Goal: Information Seeking & Learning: Learn about a topic

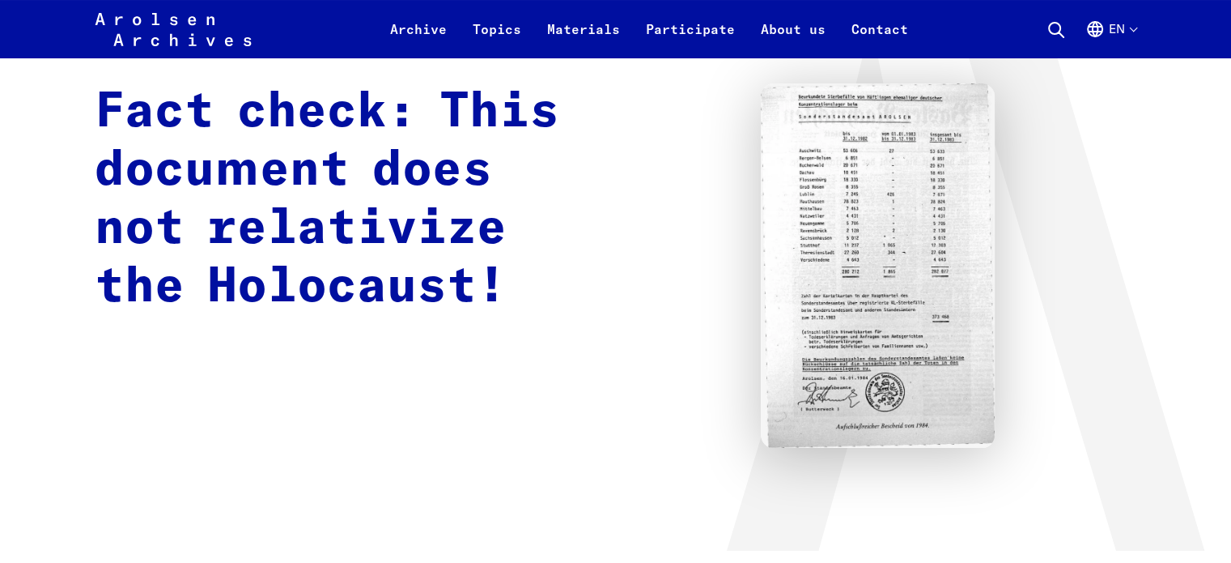
scroll to position [134, 0]
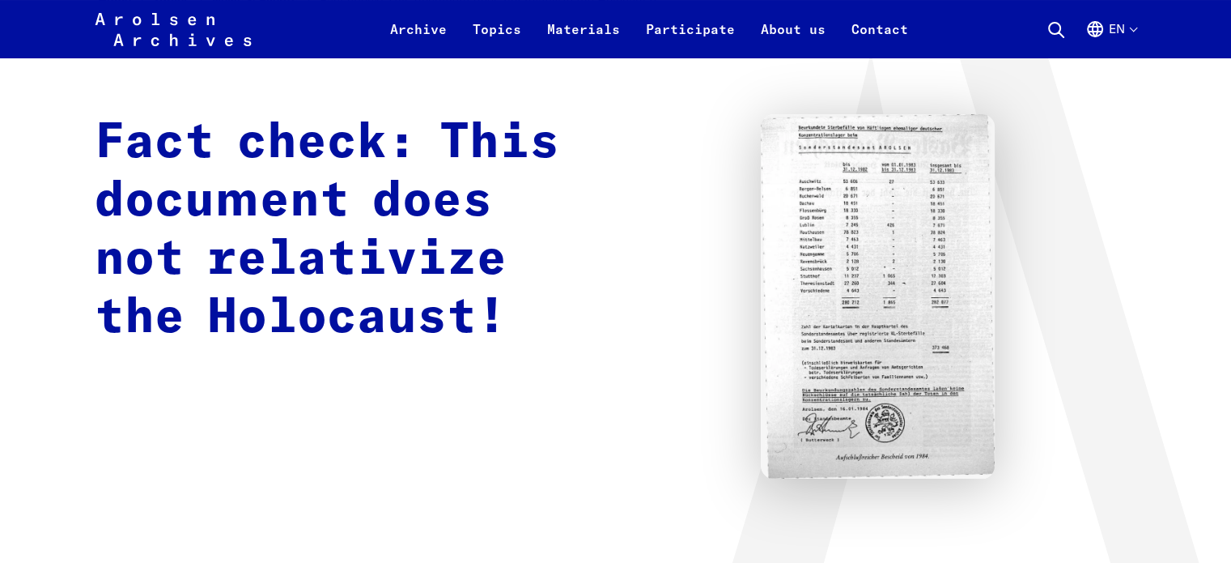
click at [922, 312] on img at bounding box center [878, 296] width 234 height 364
drag, startPoint x: 922, startPoint y: 312, endPoint x: 936, endPoint y: 318, distance: 15.2
click at [936, 318] on img at bounding box center [878, 296] width 234 height 364
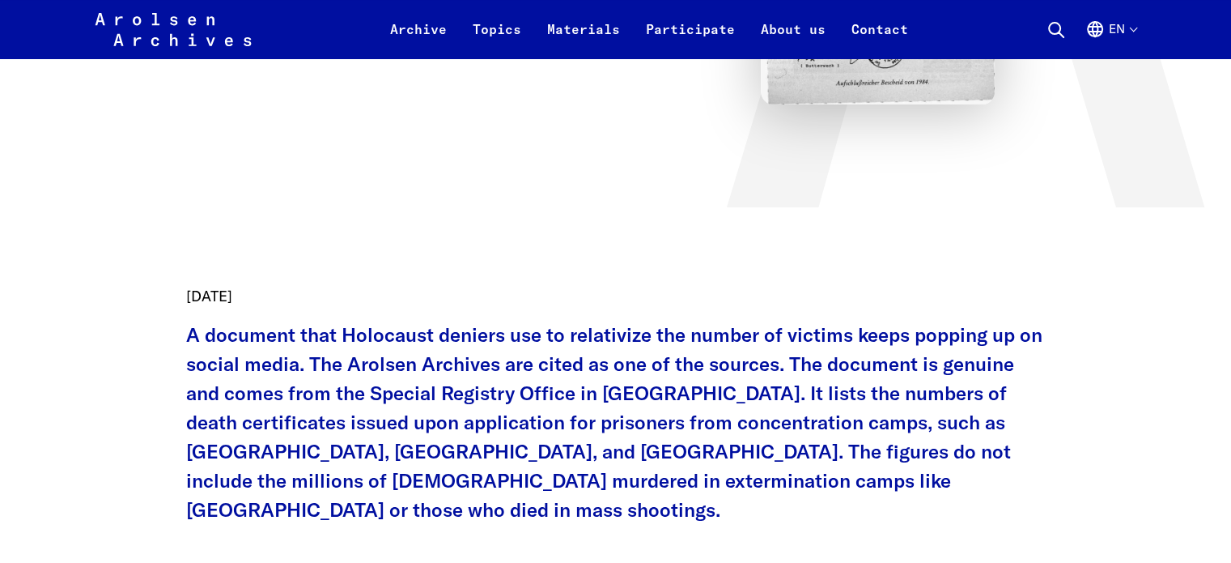
scroll to position [494, 0]
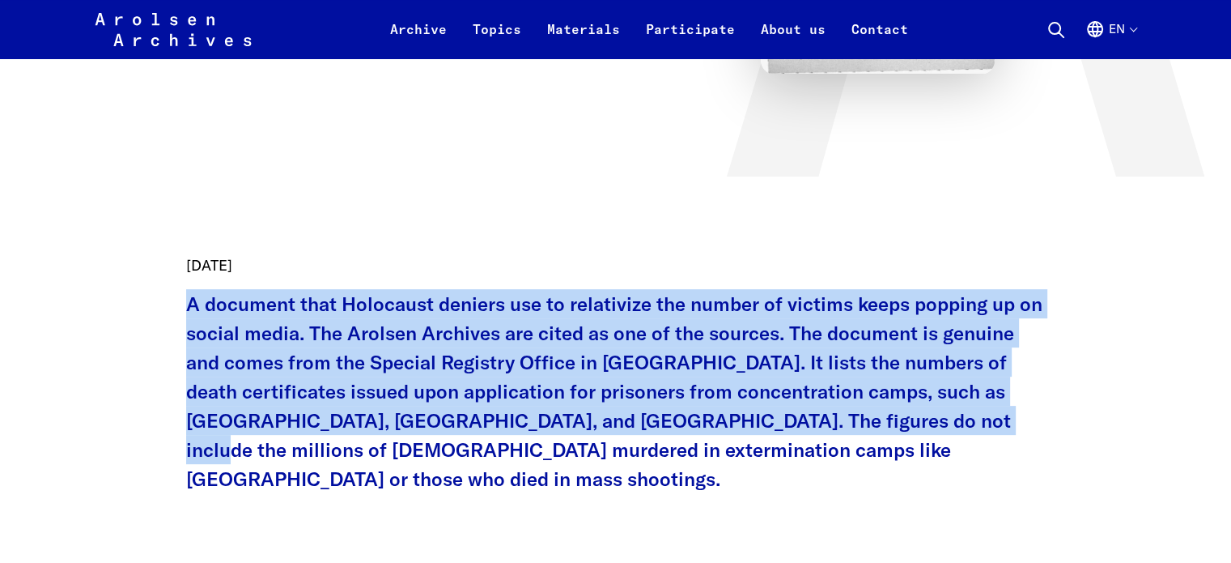
drag, startPoint x: 181, startPoint y: 302, endPoint x: 955, endPoint y: 423, distance: 782.6
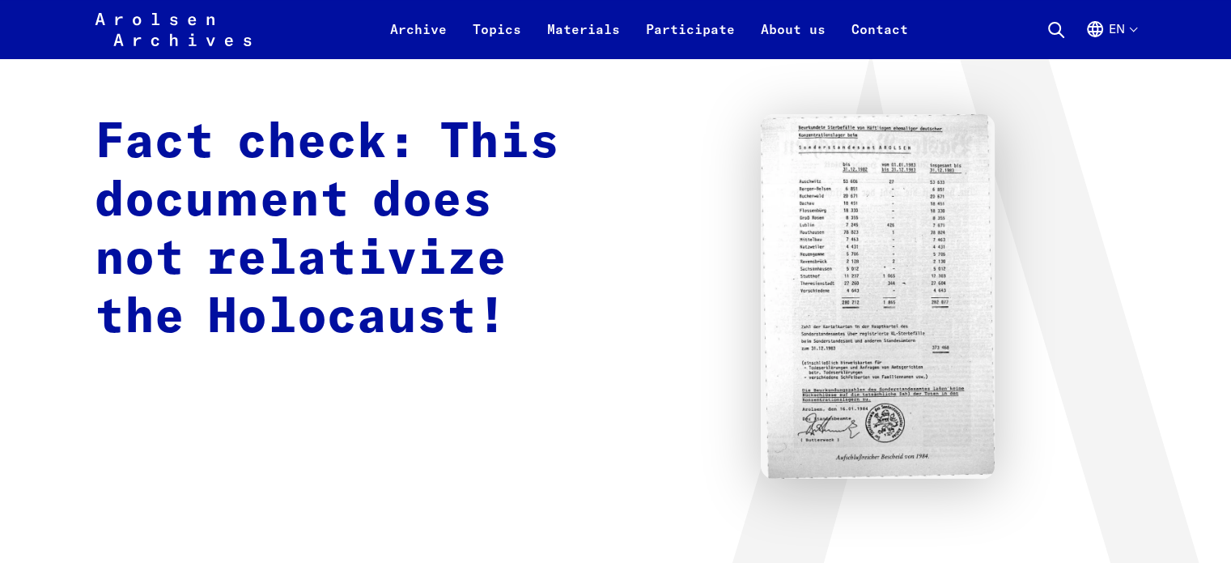
click at [951, 423] on img at bounding box center [878, 296] width 234 height 364
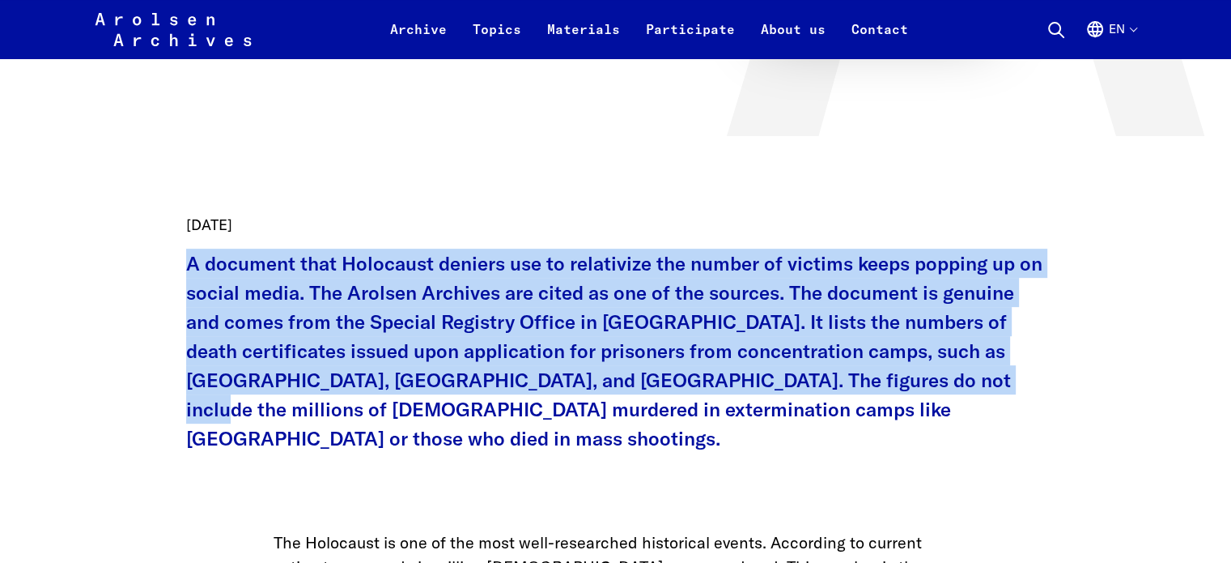
scroll to position [629, 0]
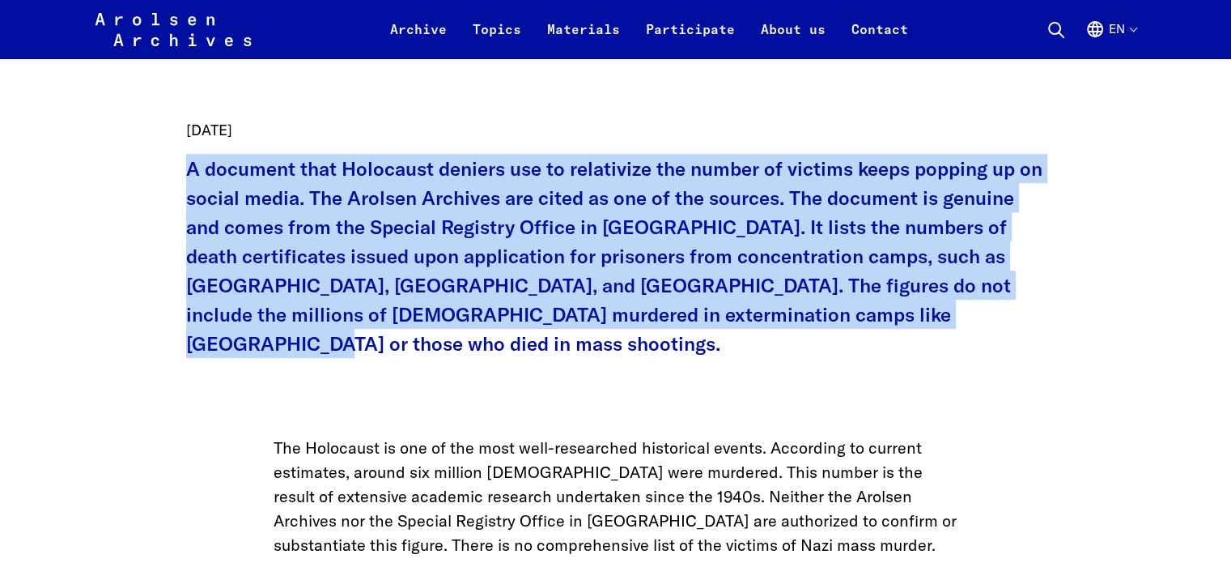
drag, startPoint x: 186, startPoint y: 171, endPoint x: 1053, endPoint y: 318, distance: 879.5
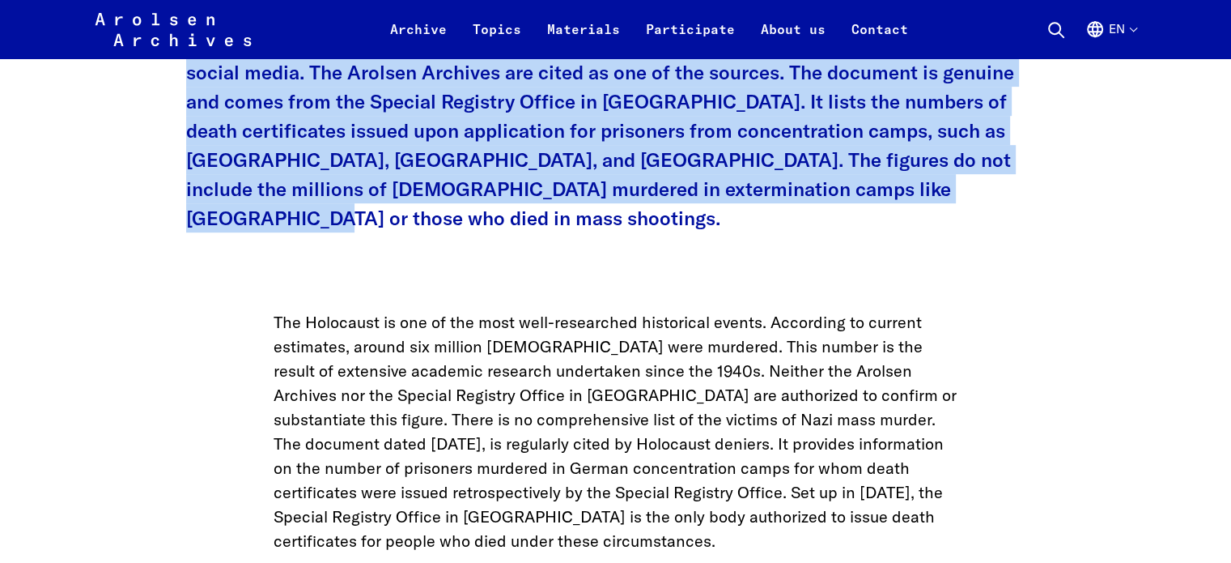
scroll to position [899, 0]
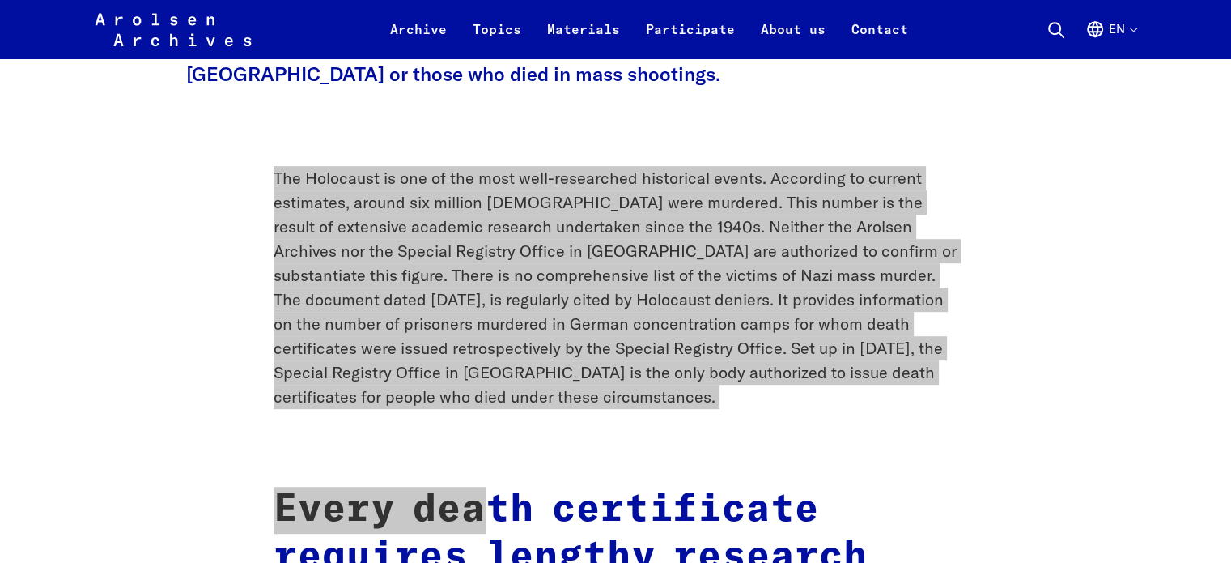
drag, startPoint x: 379, startPoint y: 226, endPoint x: 492, endPoint y: 396, distance: 204.3
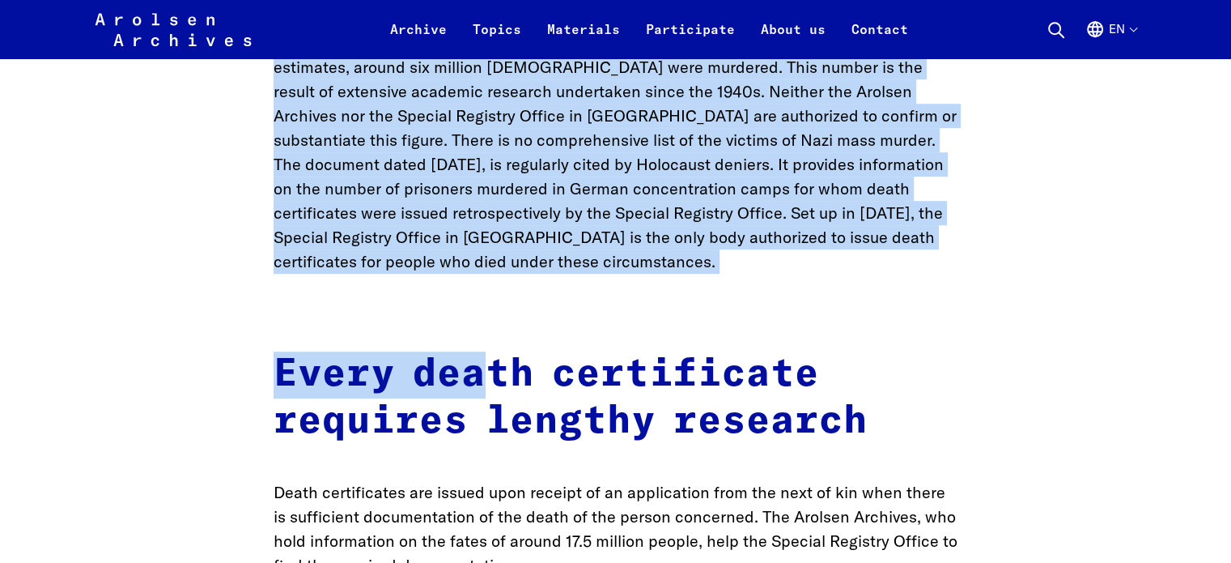
scroll to position [1303, 0]
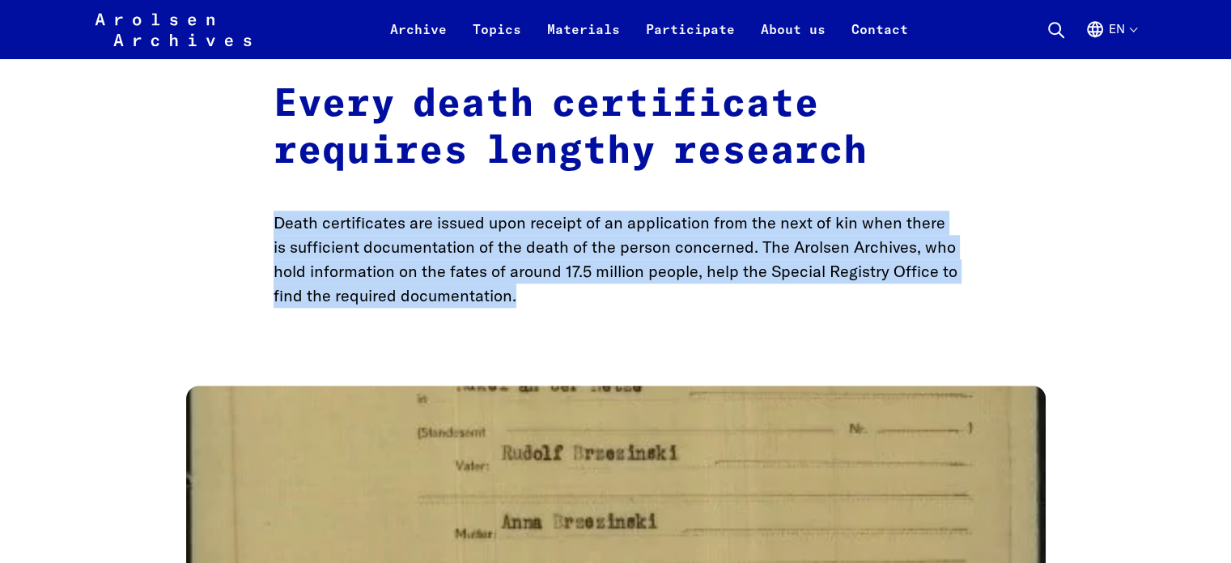
drag, startPoint x: 260, startPoint y: 186, endPoint x: 648, endPoint y: 257, distance: 394.9
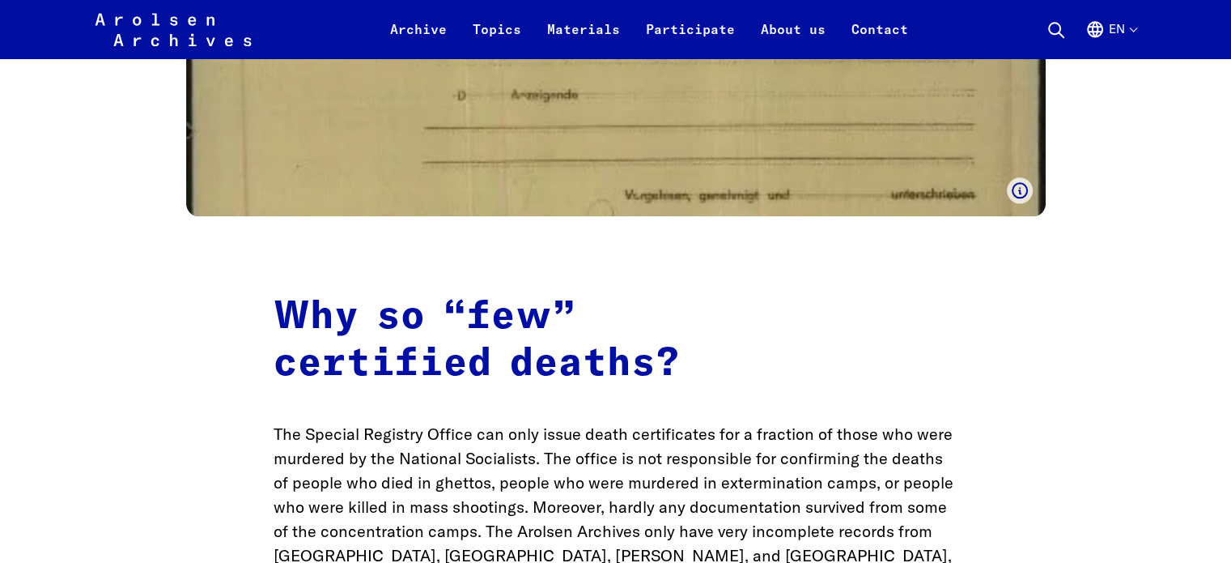
scroll to position [2113, 0]
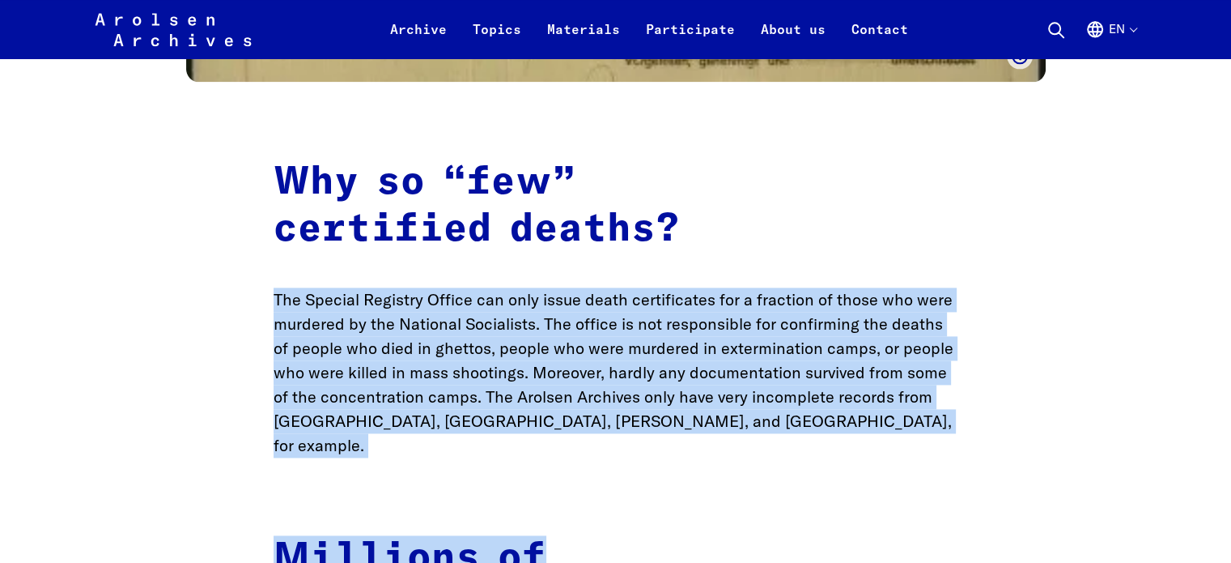
drag, startPoint x: 275, startPoint y: 275, endPoint x: 863, endPoint y: 410, distance: 602.9
click at [863, 410] on main "Home Topics News & Events Fact check: This document does not relativize the Hol…" at bounding box center [615, 5] width 1193 height 4120
click at [858, 402] on p "The Special Registry Office can only issue death certificates for a fraction of…" at bounding box center [616, 372] width 685 height 170
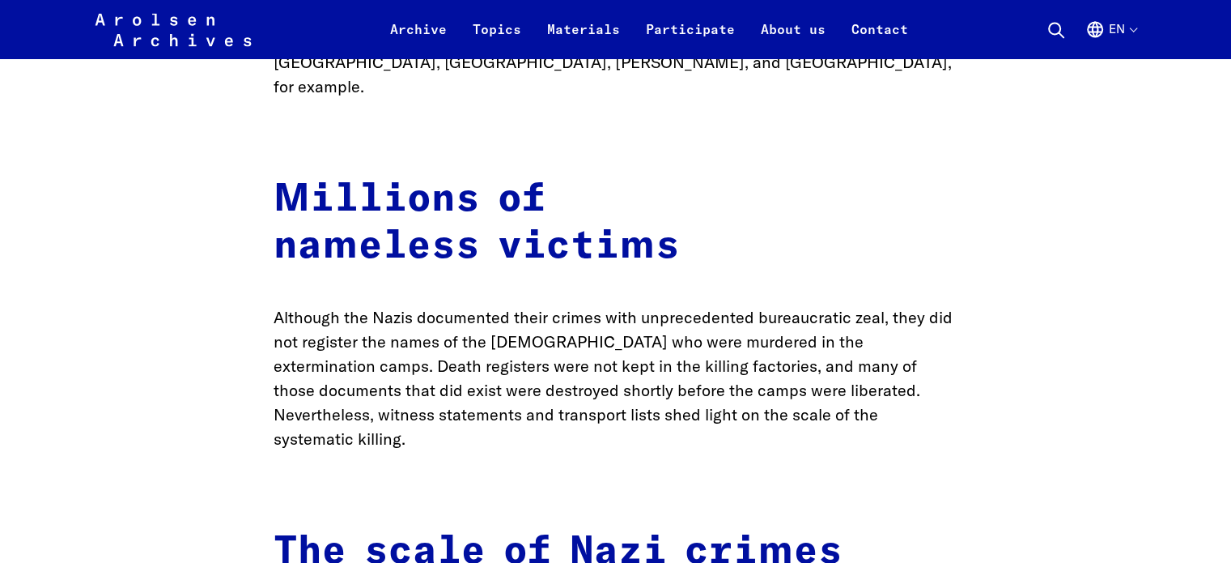
scroll to position [2518, 0]
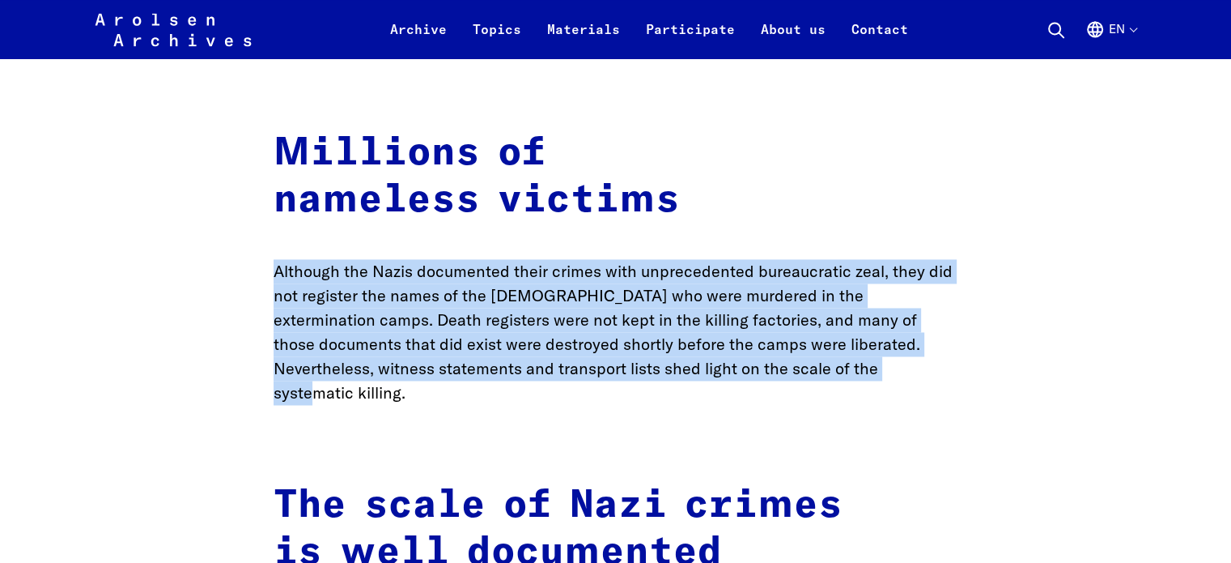
drag, startPoint x: 256, startPoint y: 217, endPoint x: 955, endPoint y: 318, distance: 706.8
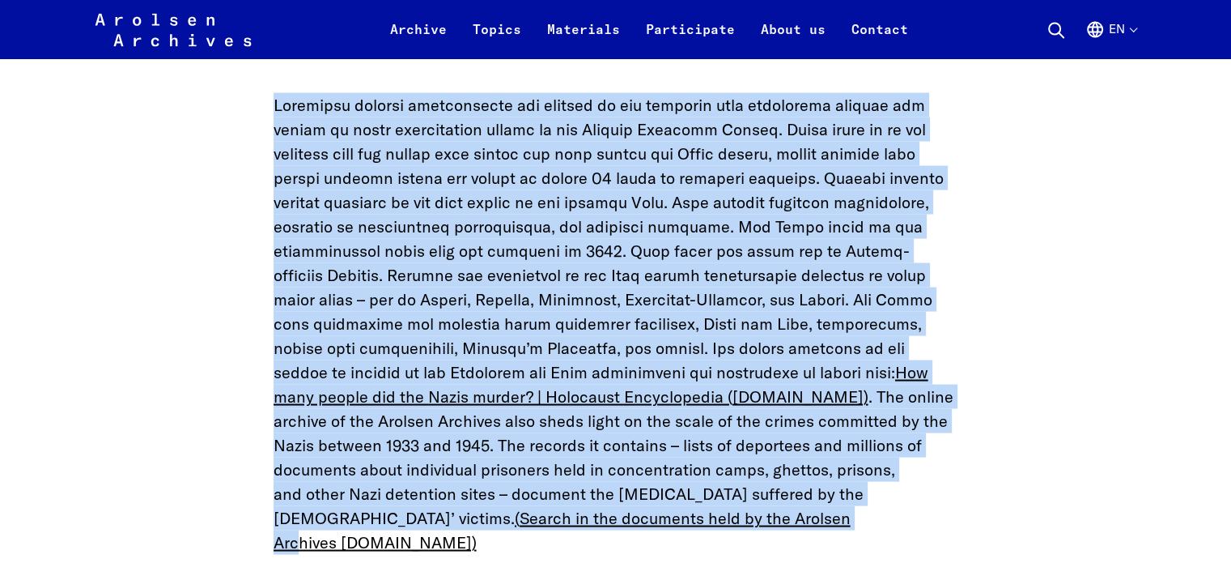
scroll to position [3193, 0]
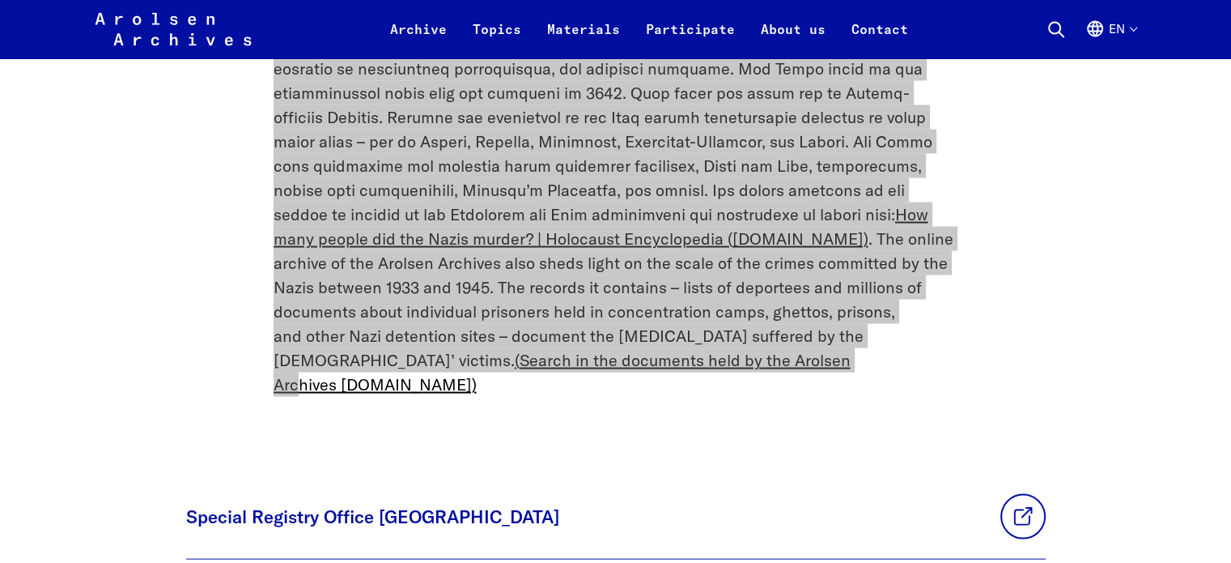
drag, startPoint x: 262, startPoint y: 140, endPoint x: 803, endPoint y: 283, distance: 559.5
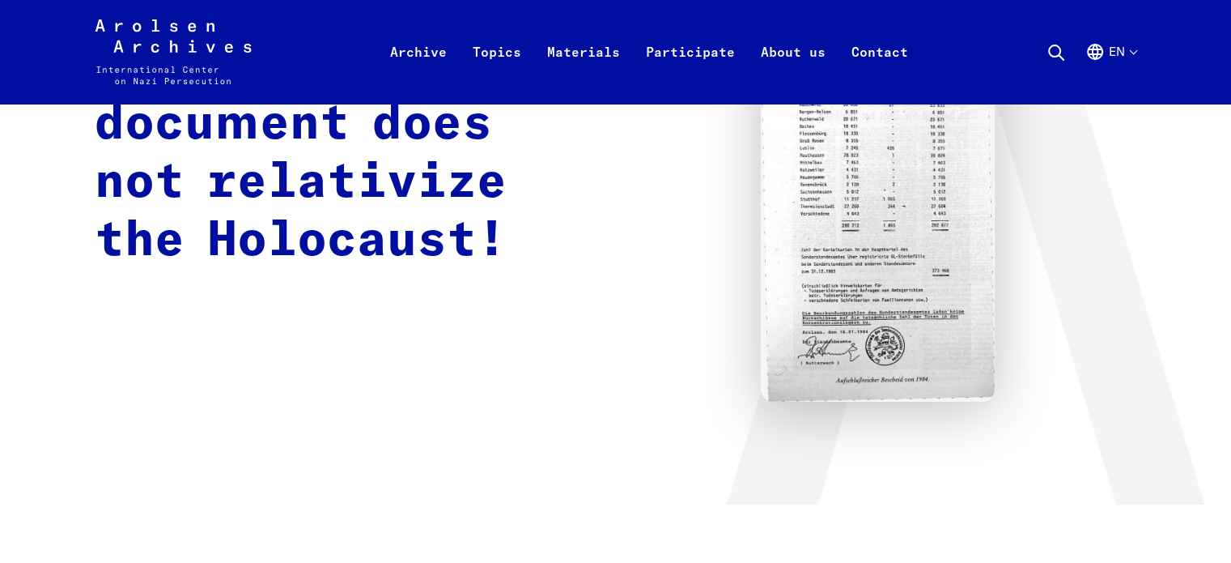
scroll to position [0, 0]
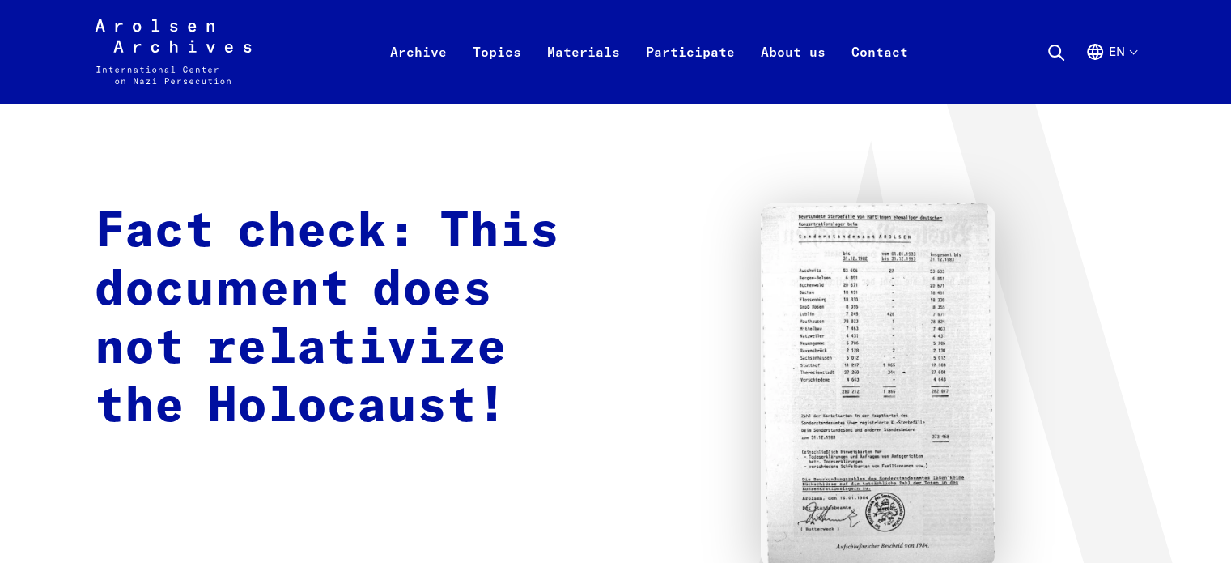
click at [6, 318] on div "Home Topics News & Events Fact check: This document does not relativize the Hol…" at bounding box center [615, 364] width 1231 height 612
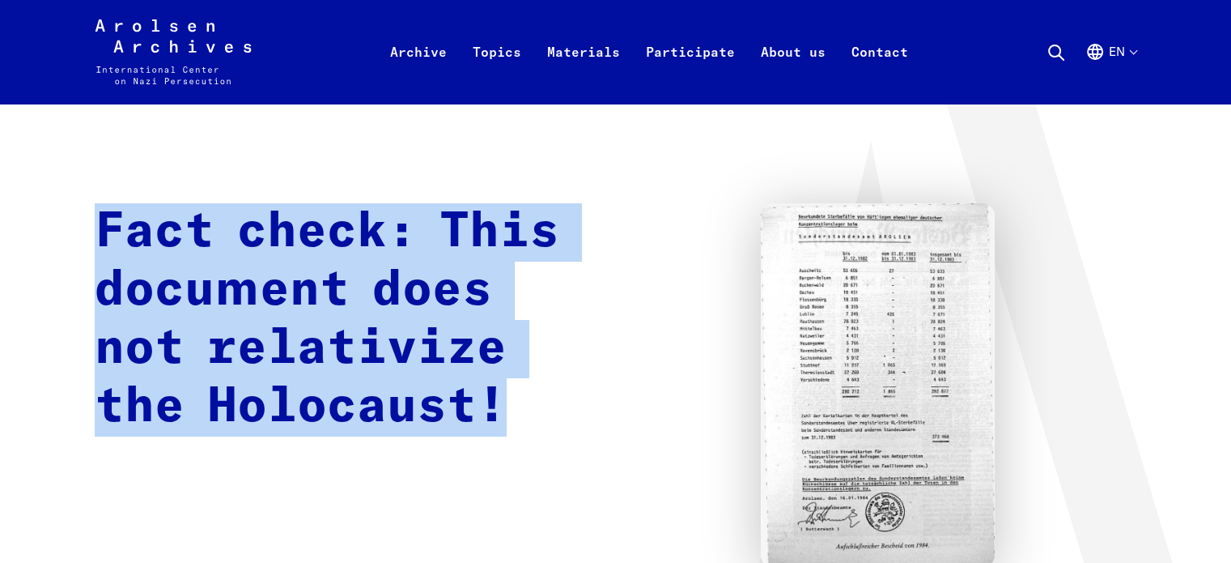
copy h1 "Fact check: This document does not relativize the Holocaust!"
drag, startPoint x: 556, startPoint y: 427, endPoint x: 90, endPoint y: 232, distance: 505.5
click at [90, 232] on div "Home Topics News & Events Fact check: This document does not relativize the Hol…" at bounding box center [615, 364] width 1231 height 612
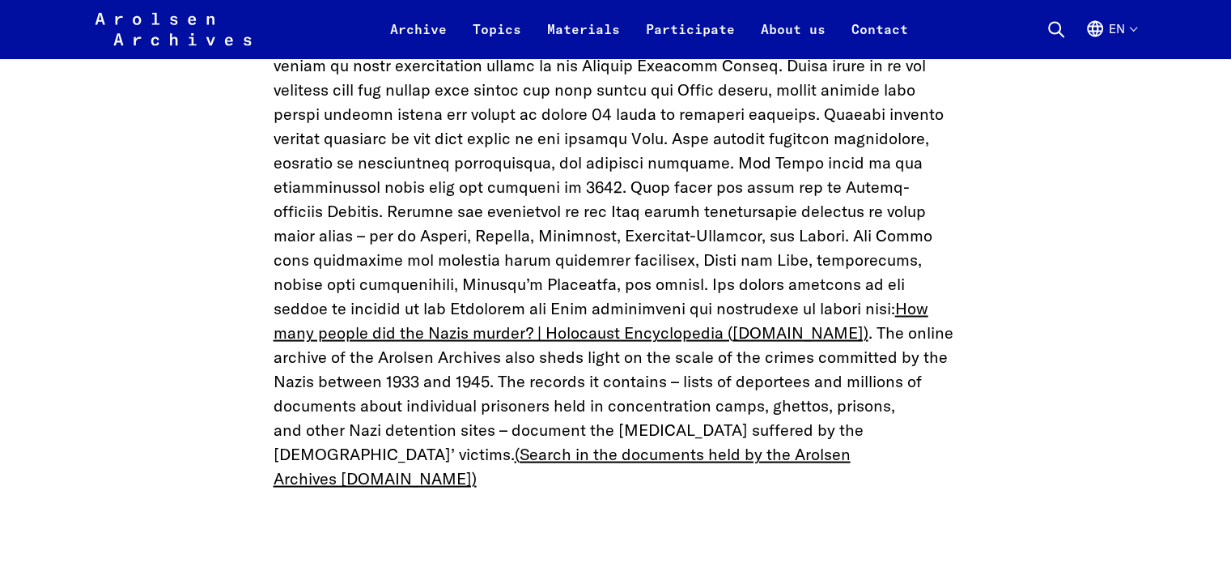
scroll to position [3103, 0]
